Goal: Information Seeking & Learning: Learn about a topic

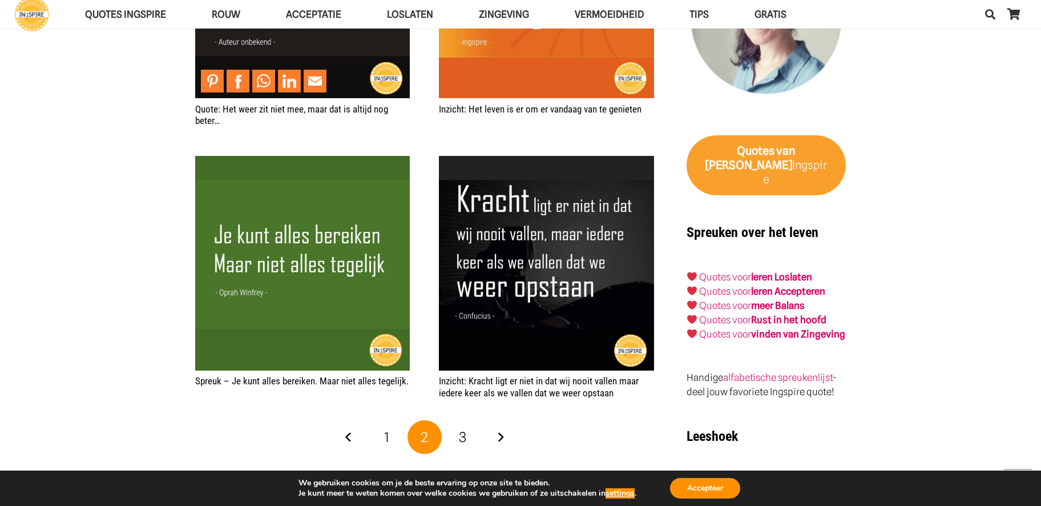
scroll to position [1998, 0]
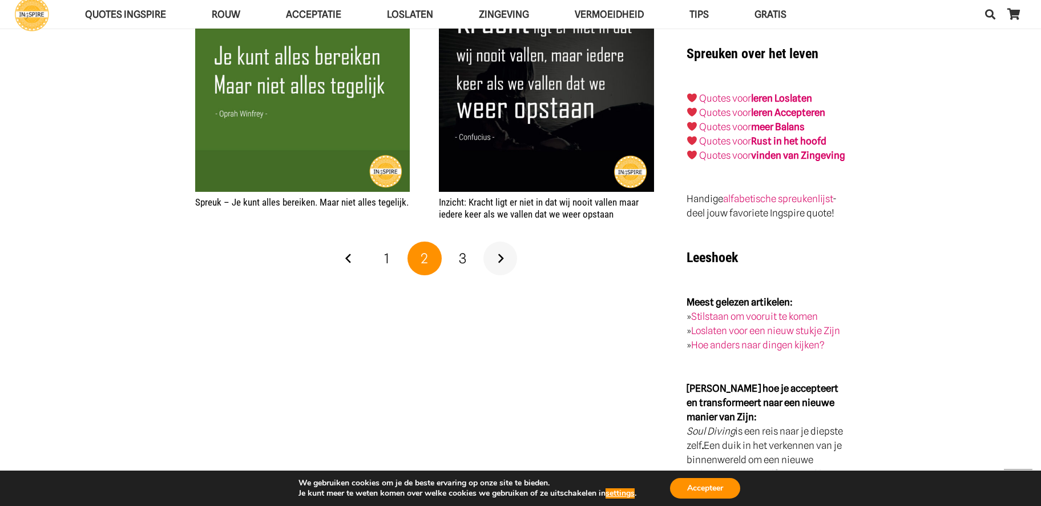
click at [504, 257] on link "Volgende" at bounding box center [501, 258] width 34 height 34
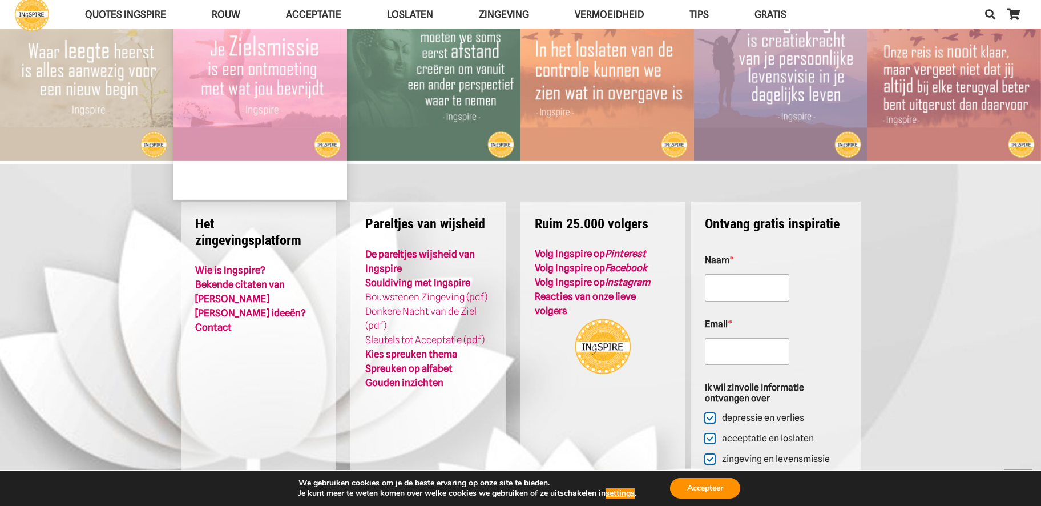
scroll to position [2797, 0]
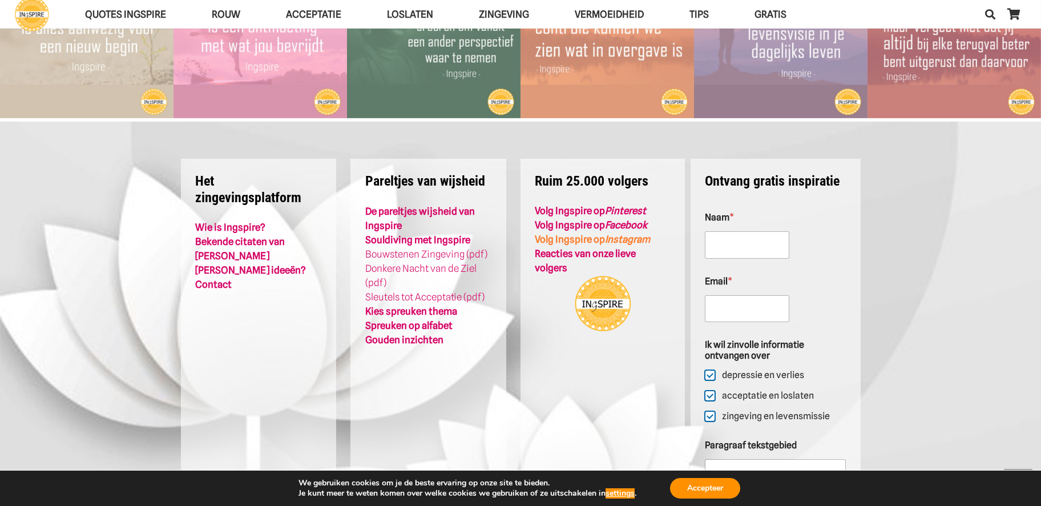
click at [583, 233] on strong "Volg Ingspire op Instagram" at bounding box center [592, 238] width 115 height 11
click at [406, 320] on link "Spreuken op alfabet" at bounding box center [408, 325] width 87 height 11
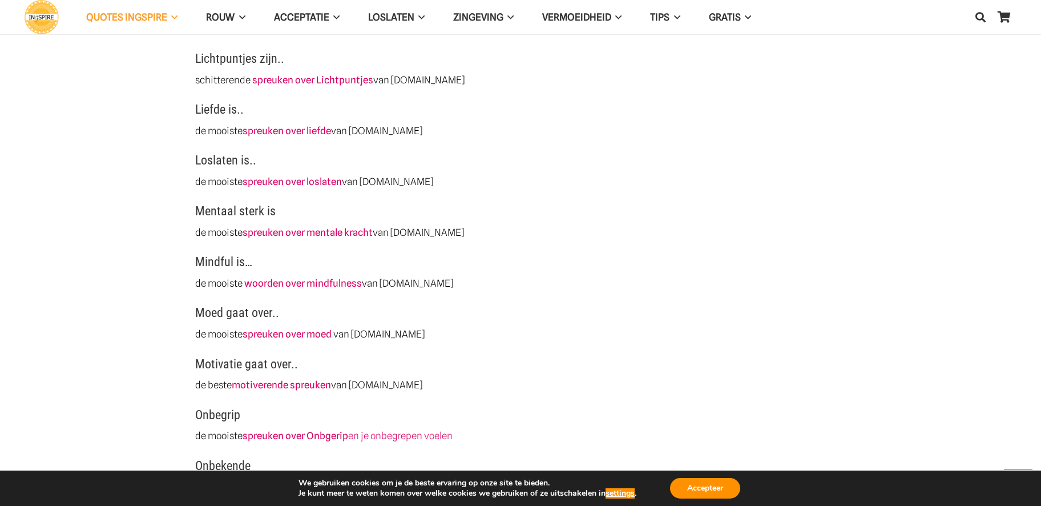
scroll to position [1827, 0]
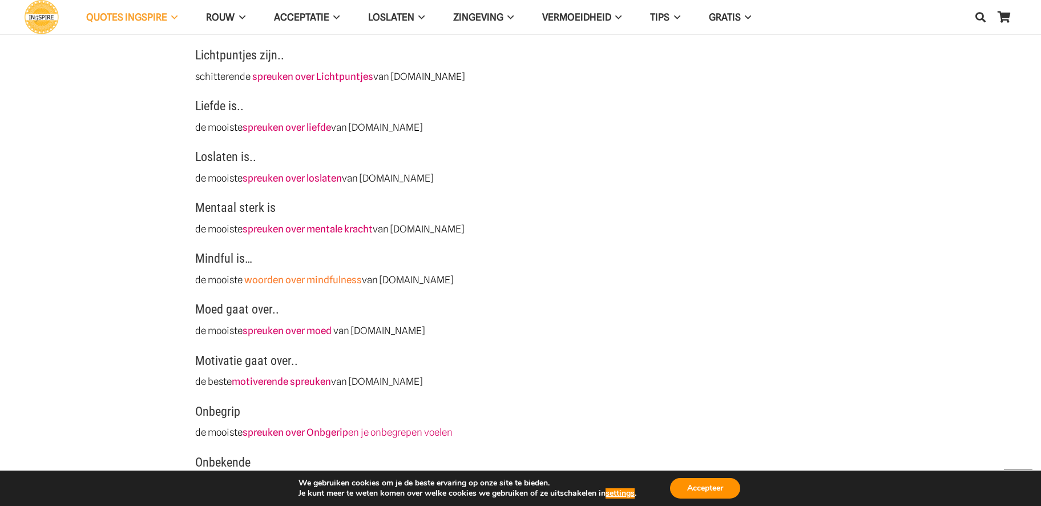
click at [297, 276] on link "woorden over mindfulness" at bounding box center [303, 279] width 118 height 11
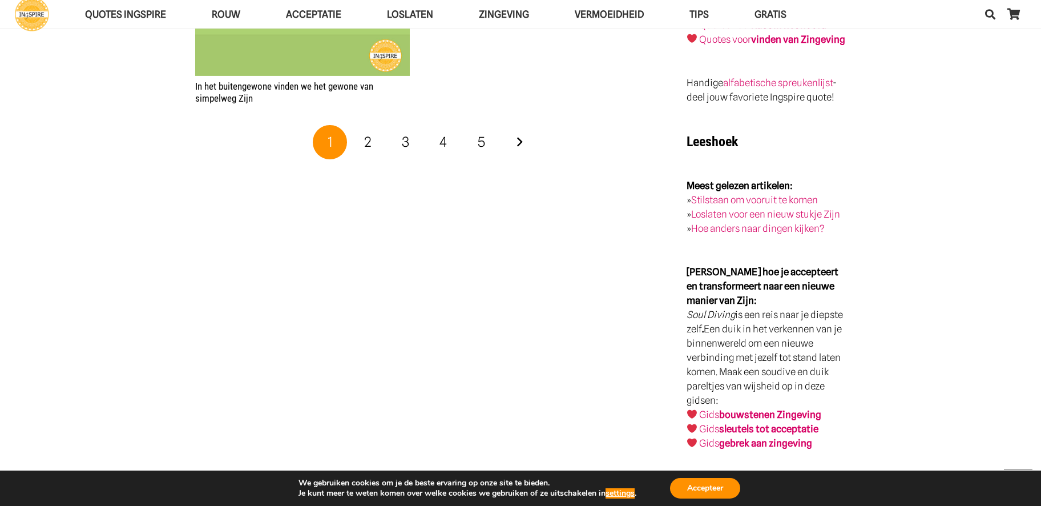
scroll to position [1998, 0]
click at [517, 146] on link "Volgende" at bounding box center [519, 141] width 34 height 34
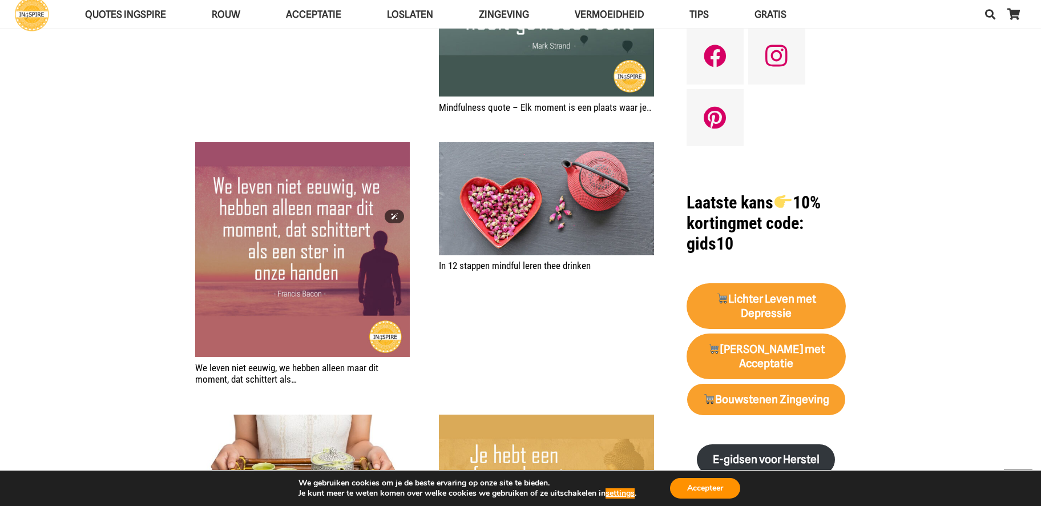
scroll to position [685, 0]
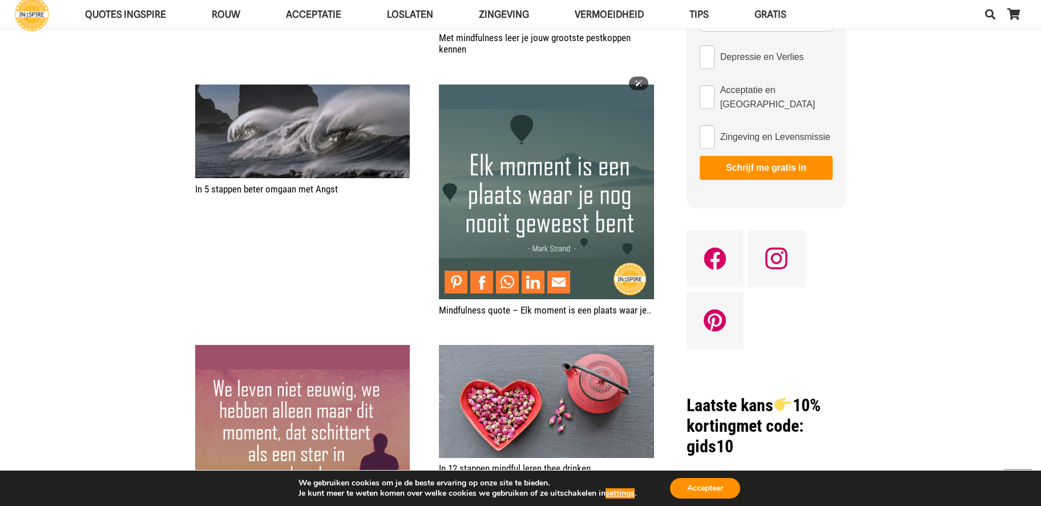
click at [582, 231] on img "Mindfulness quote – Elk moment is een plaats waar je.." at bounding box center [546, 191] width 215 height 215
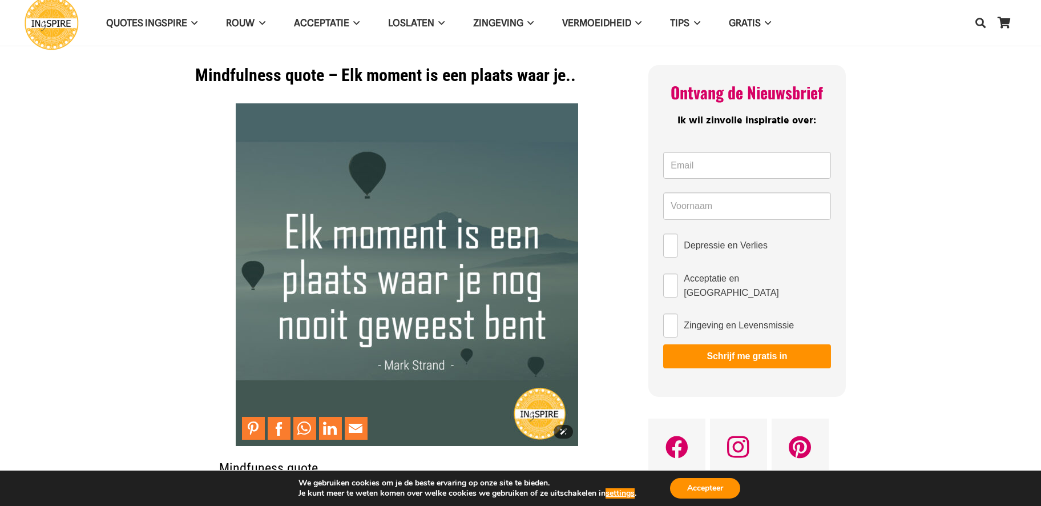
click at [520, 215] on img at bounding box center [407, 274] width 343 height 343
click at [390, 235] on img at bounding box center [407, 274] width 343 height 343
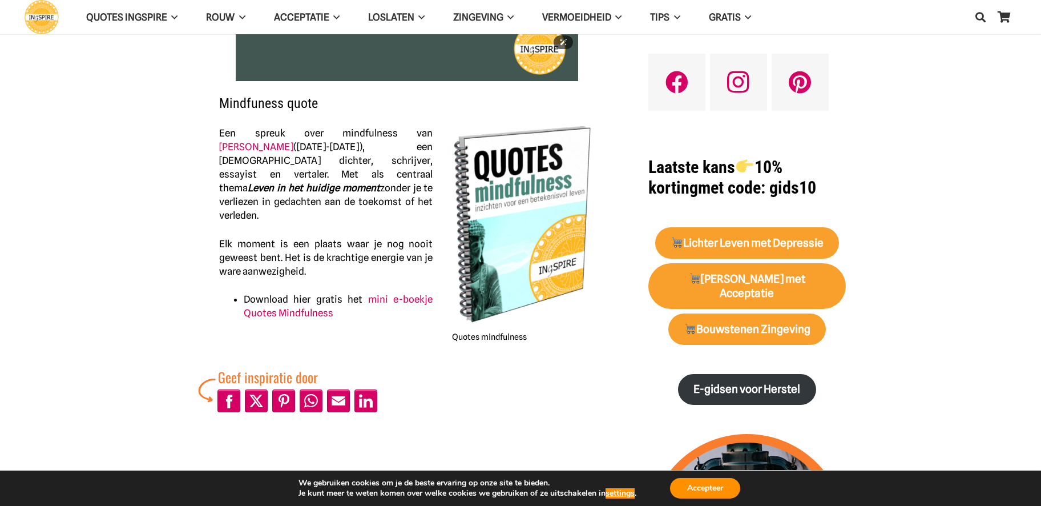
scroll to position [400, 0]
